Goal: Book appointment/travel/reservation

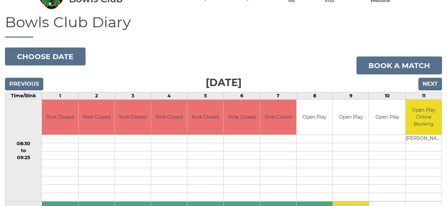
scroll to position [17, 0]
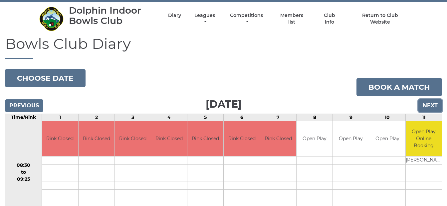
click at [428, 104] on input "Next" at bounding box center [430, 106] width 24 height 13
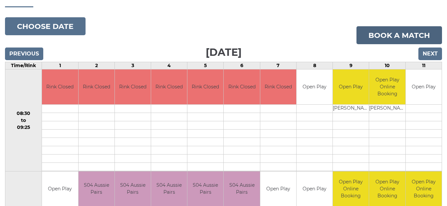
scroll to position [67, 0]
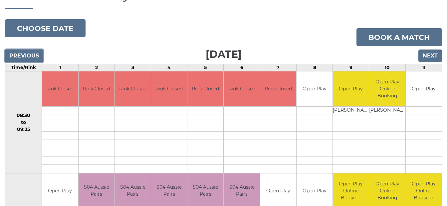
click at [18, 55] on input "Previous" at bounding box center [24, 56] width 38 height 13
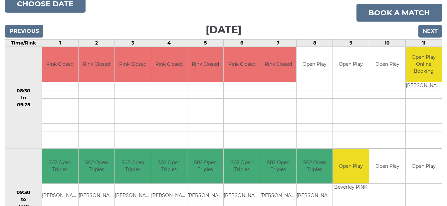
scroll to position [70, 0]
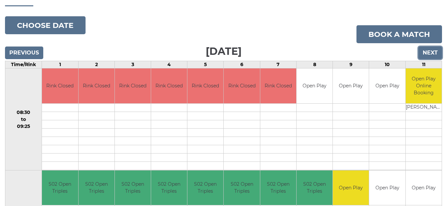
click at [428, 53] on input "Next" at bounding box center [430, 53] width 24 height 13
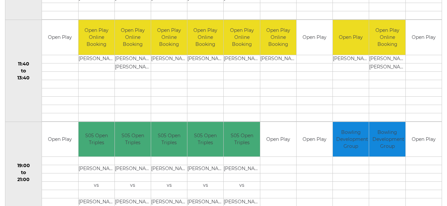
scroll to position [325, 0]
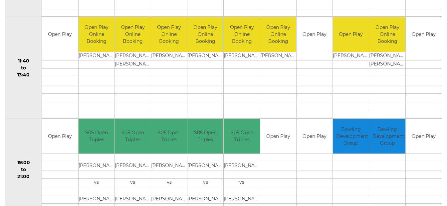
click at [429, 118] on td at bounding box center [424, 114] width 36 height 8
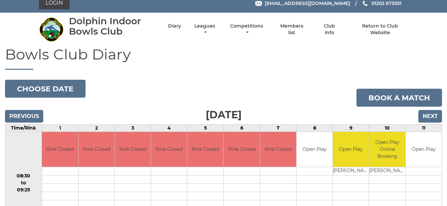
scroll to position [0, 0]
